Goal: Information Seeking & Learning: Learn about a topic

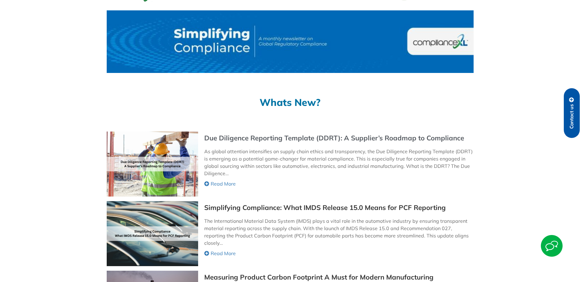
scroll to position [31, 0]
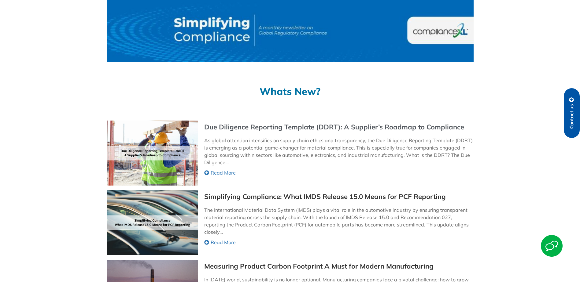
click at [332, 128] on link "Due Diligence Reporting Template (DDRT): A Supplier’s Roadmap to Compliance" at bounding box center [334, 127] width 260 height 7
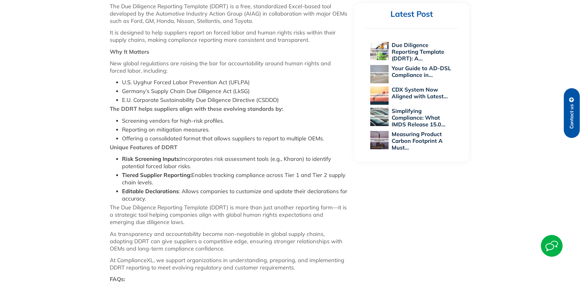
scroll to position [367, 0]
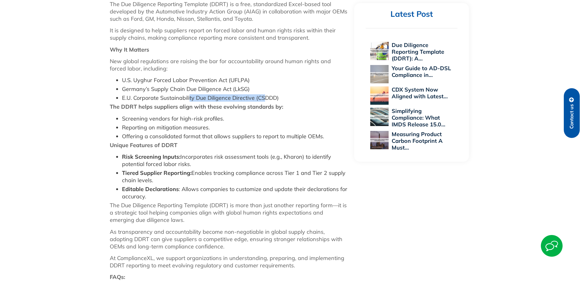
drag, startPoint x: 189, startPoint y: 95, endPoint x: 264, endPoint y: 99, distance: 75.6
click at [264, 99] on li "E.U. Corporate Sustainability Due Diligence Directive (CSDDD)" at bounding box center [235, 97] width 226 height 7
click at [170, 90] on li "Germany’s Supply Chain Due Diligence Act (LkSG)" at bounding box center [235, 89] width 226 height 7
click at [237, 157] on li "Risk Screening Inputs: Incorporates risk assessment tools (e.g., Kharon) to ide…" at bounding box center [235, 160] width 226 height 15
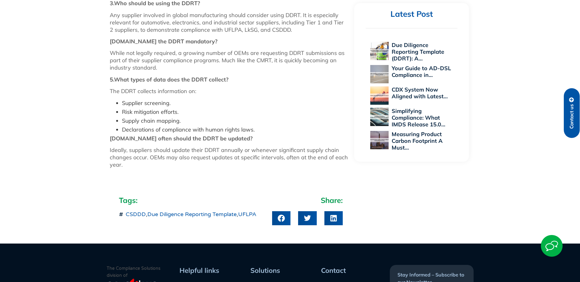
scroll to position [764, 0]
